Goal: Task Accomplishment & Management: Use online tool/utility

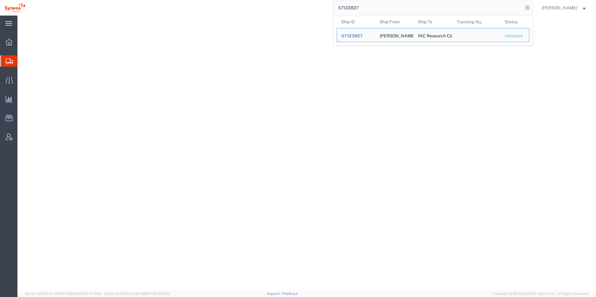
select select
select select "DEPARTMENT"
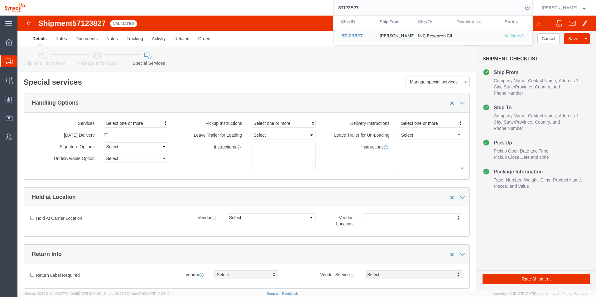
scroll to position [631, 0]
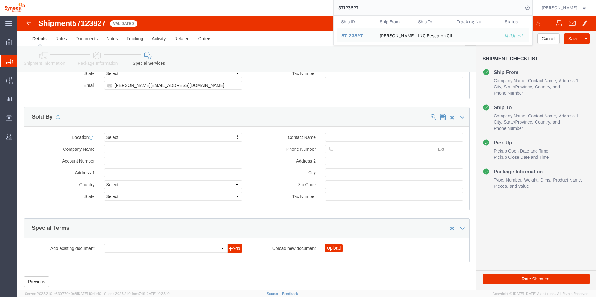
click div "Location Select Select My Profile Location [PERSON_NAME] LLC-[GEOGRAPHIC_DATA] …"
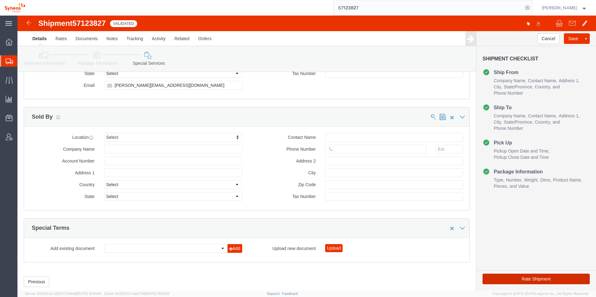
click button "Rate Shipment"
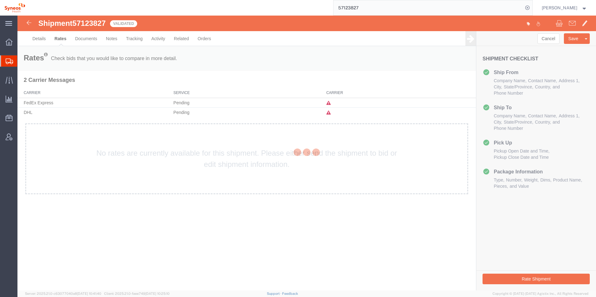
scroll to position [0, 0]
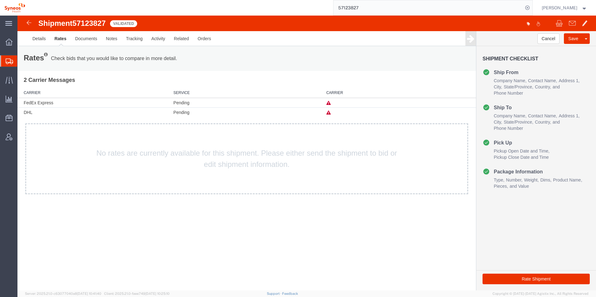
click at [154, 153] on div "No rates are currently available for this shipment. Please either send the ship…" at bounding box center [246, 158] width 443 height 71
click at [35, 36] on link "Details" at bounding box center [39, 38] width 22 height 15
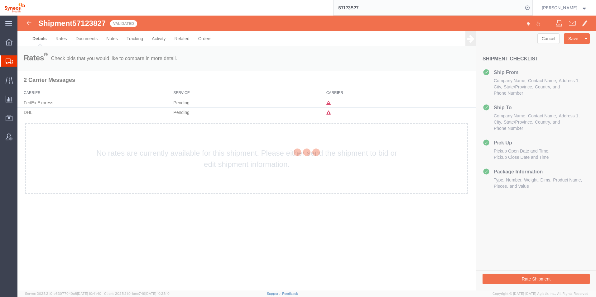
select select "48954"
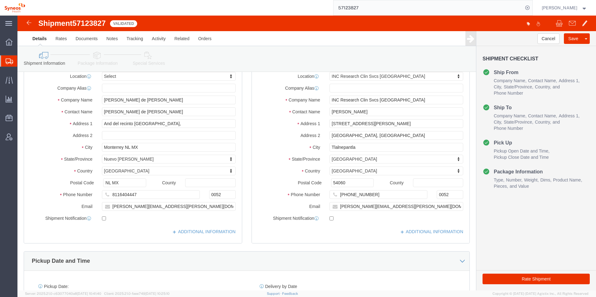
scroll to position [31, 0]
click input "NL MX"
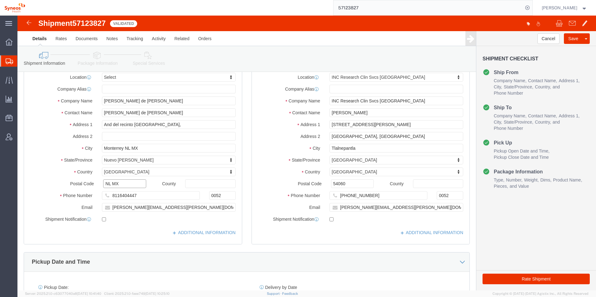
click input "NL MX"
type input "64360"
click button "Rate Shipment"
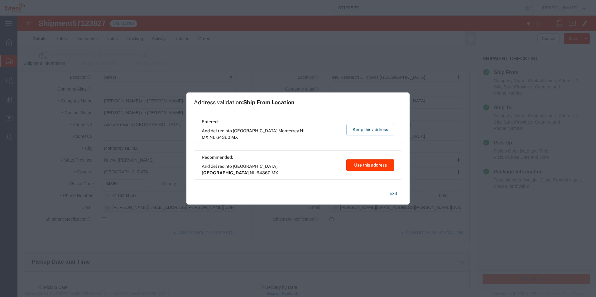
click at [369, 167] on button "Use this address" at bounding box center [370, 166] width 48 height 12
type input "[GEOGRAPHIC_DATA]"
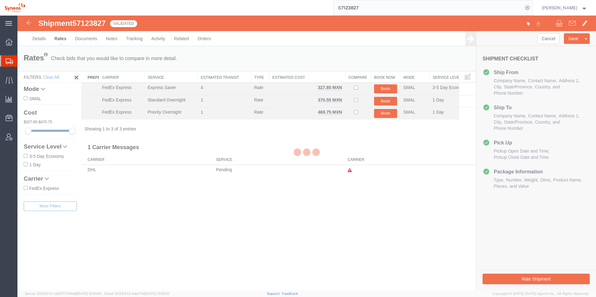
scroll to position [0, 0]
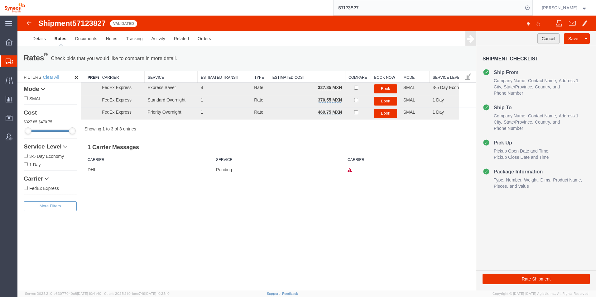
click at [550, 40] on button "Cancel" at bounding box center [548, 38] width 22 height 11
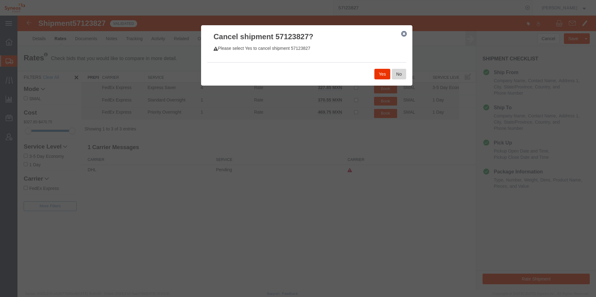
click at [396, 75] on button "No" at bounding box center [399, 74] width 14 height 11
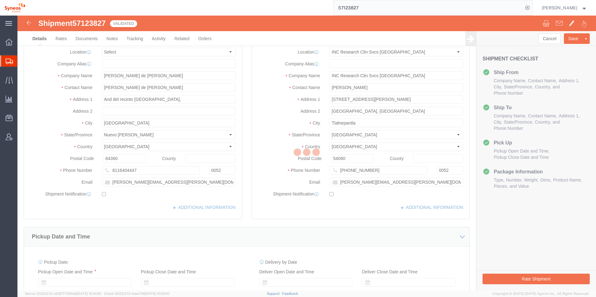
select select "48954"
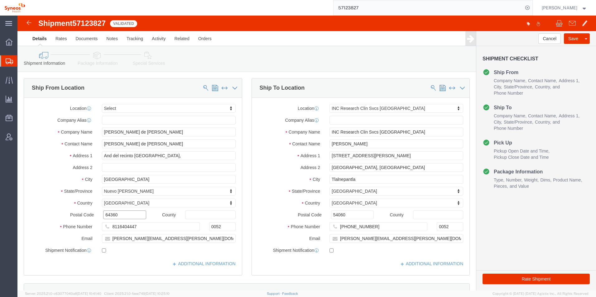
click input "64360"
paste input "NL MX"
type input "NL MX"
click button "Rate Shipment"
